Goal: Task Accomplishment & Management: Use online tool/utility

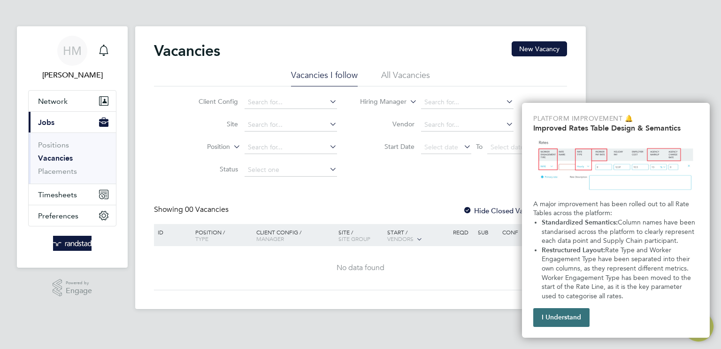
click at [577, 326] on button "I Understand" at bounding box center [561, 317] width 56 height 19
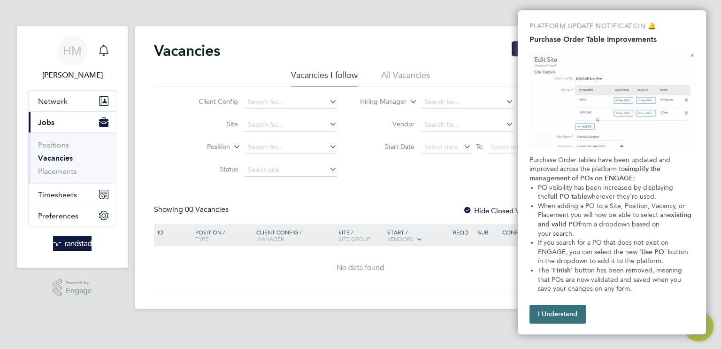
click at [561, 310] on button "I Understand" at bounding box center [558, 314] width 56 height 19
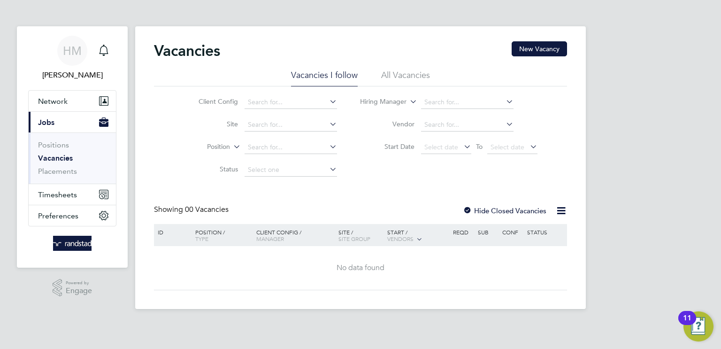
click at [65, 124] on button "Current page: Jobs" at bounding box center [72, 122] width 87 height 21
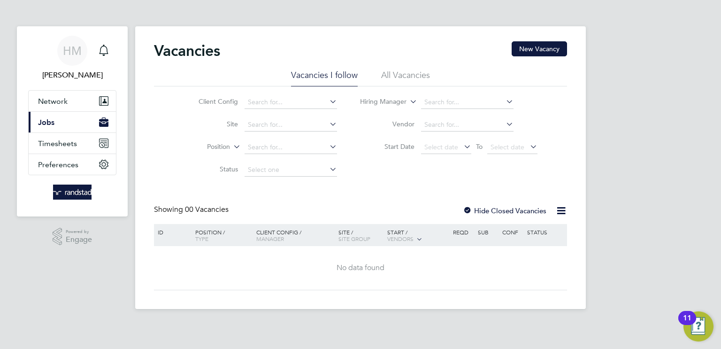
click at [58, 119] on button "Current page: Jobs" at bounding box center [72, 122] width 87 height 21
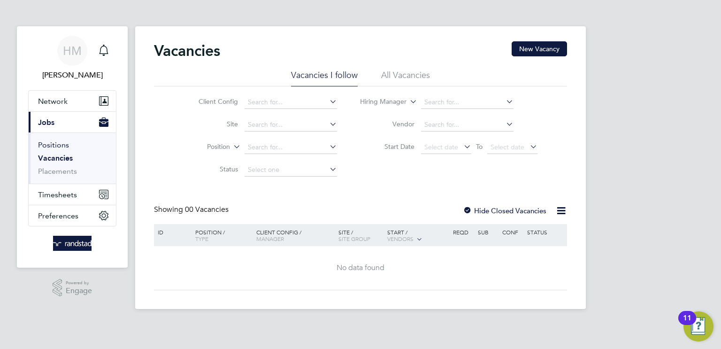
click at [60, 145] on link "Positions" at bounding box center [53, 144] width 31 height 9
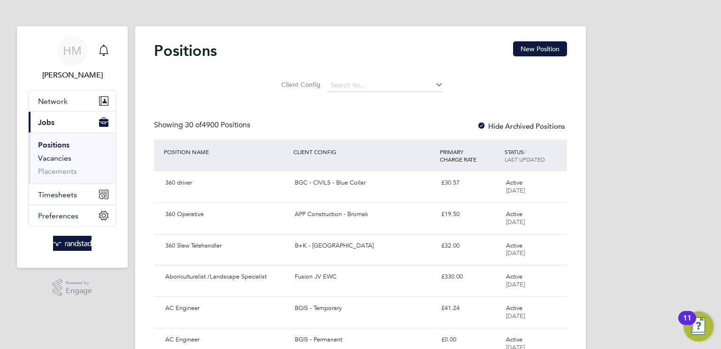
click at [61, 161] on link "Vacancies" at bounding box center [54, 158] width 33 height 9
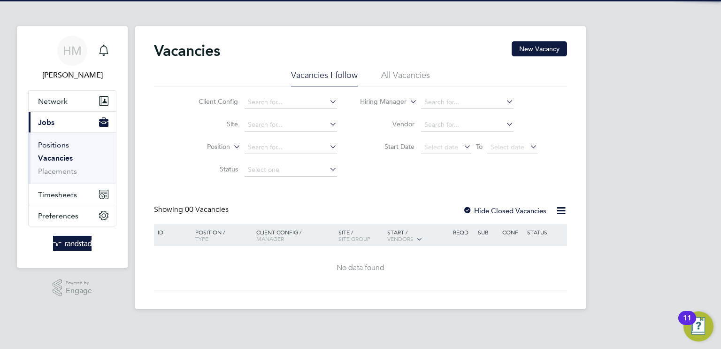
click at [61, 146] on link "Positions" at bounding box center [53, 144] width 31 height 9
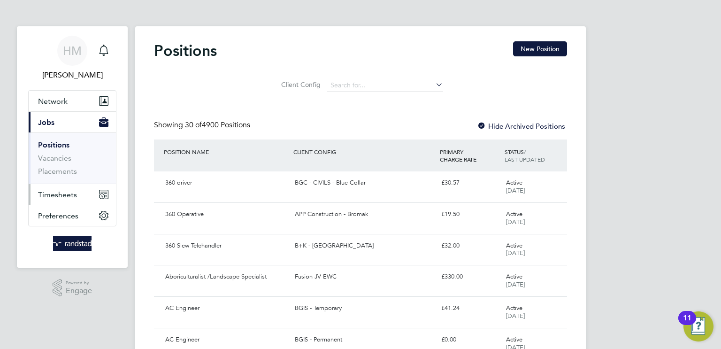
click at [61, 194] on span "Timesheets" at bounding box center [57, 194] width 39 height 9
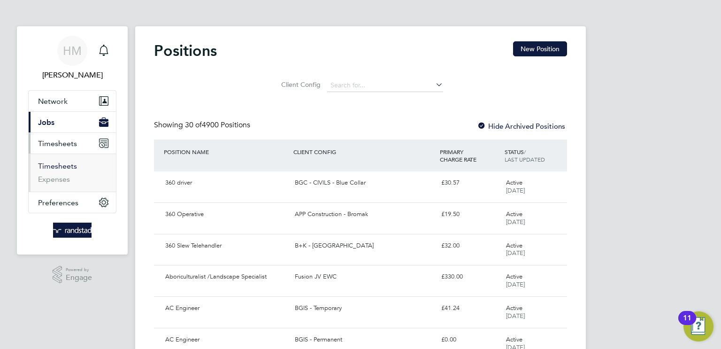
click at [61, 169] on link "Timesheets" at bounding box center [57, 165] width 39 height 9
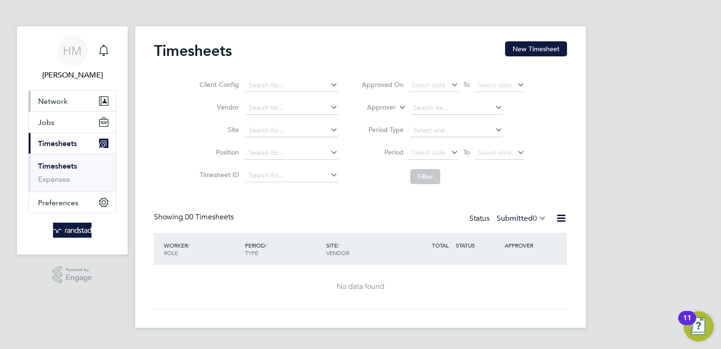
click at [58, 102] on span "Network" at bounding box center [53, 101] width 30 height 9
click at [57, 120] on button "Jobs" at bounding box center [72, 122] width 87 height 21
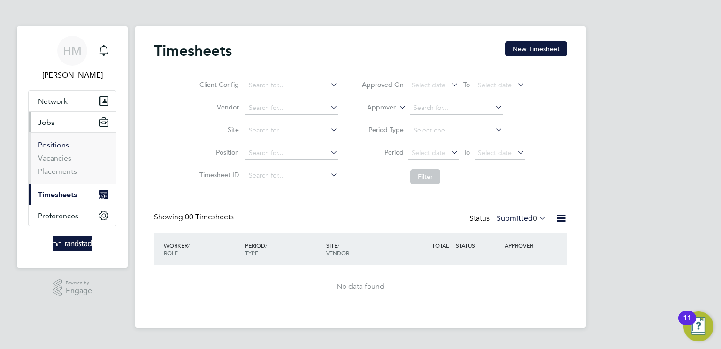
click at [51, 147] on link "Positions" at bounding box center [53, 144] width 31 height 9
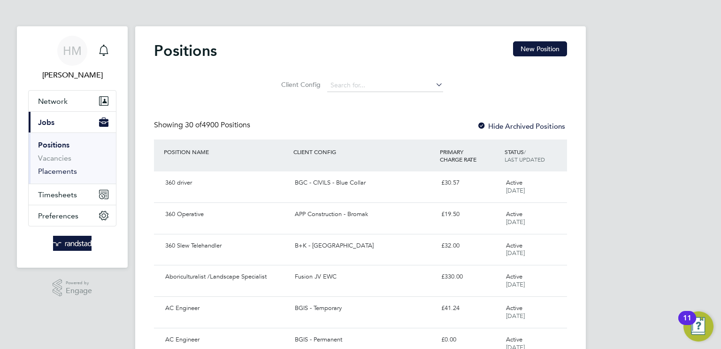
click at [66, 170] on link "Placements" at bounding box center [57, 171] width 39 height 9
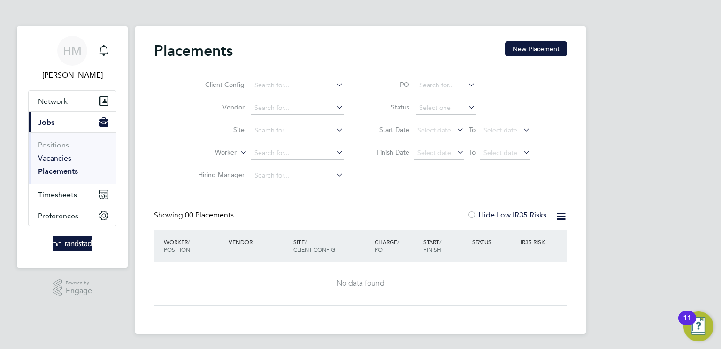
click at [59, 161] on link "Vacancies" at bounding box center [54, 158] width 33 height 9
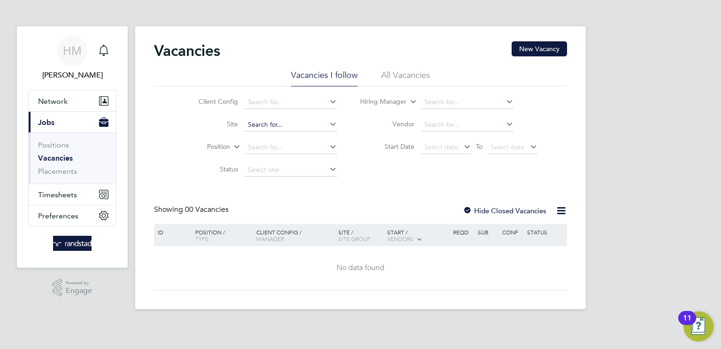
click at [279, 125] on input at bounding box center [291, 124] width 92 height 13
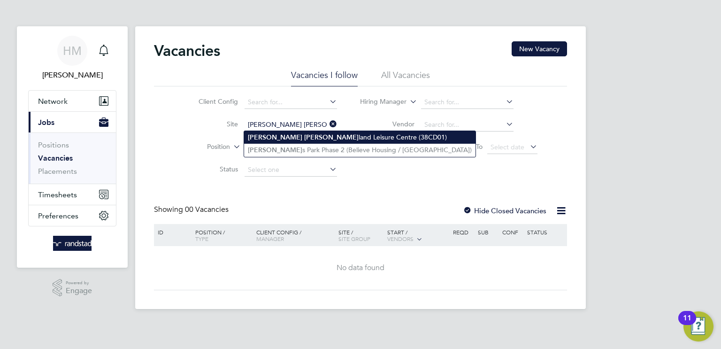
click at [317, 139] on li "[PERSON_NAME][GEOGRAPHIC_DATA][PERSON_NAME] (38CD01)" at bounding box center [359, 137] width 231 height 13
type input "[PERSON_NAME][GEOGRAPHIC_DATA] (38CD01)"
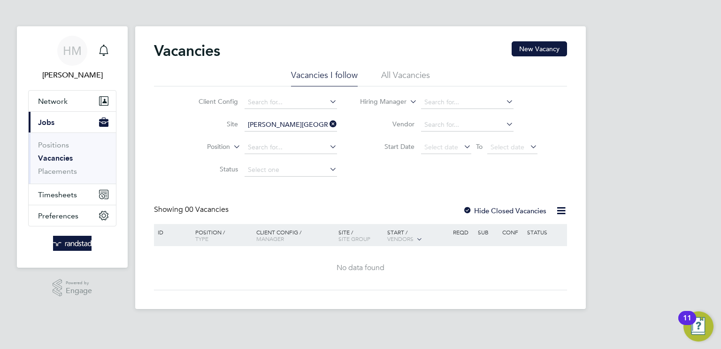
click at [391, 196] on div "Vacancies New Vacancy Vacancies I follow All Vacancies Client Config Site [PERS…" at bounding box center [360, 165] width 413 height 249
